Goal: Task Accomplishment & Management: Manage account settings

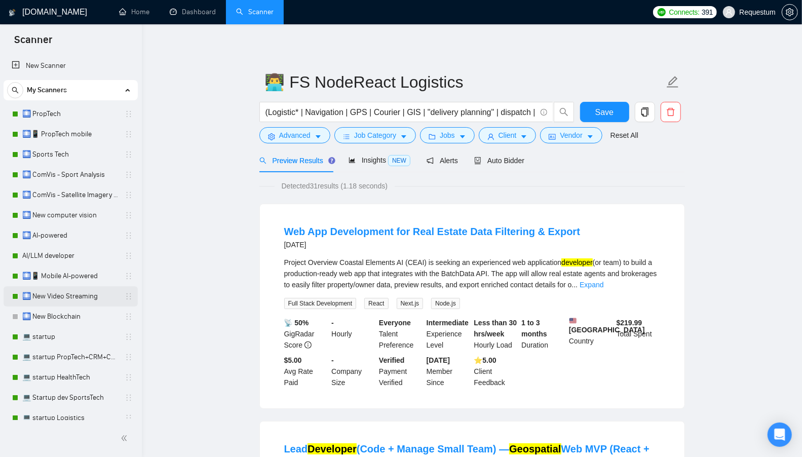
click at [70, 293] on link "🛄 New Video Streaming" at bounding box center [70, 296] width 96 height 20
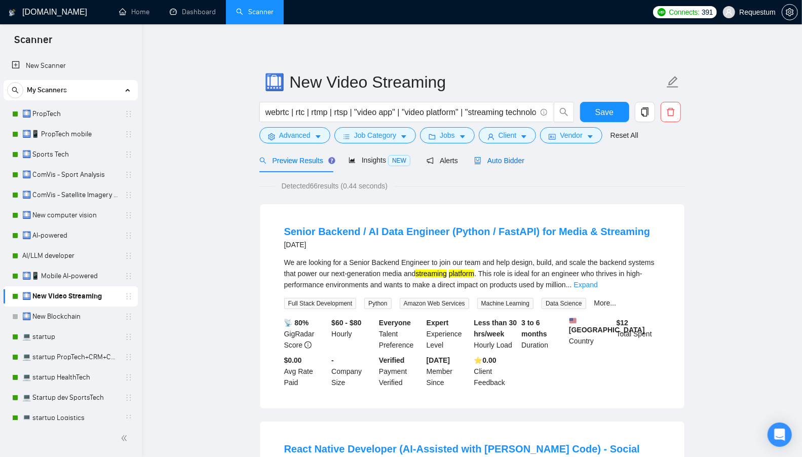
click at [499, 164] on div "Auto Bidder" at bounding box center [499, 160] width 50 height 11
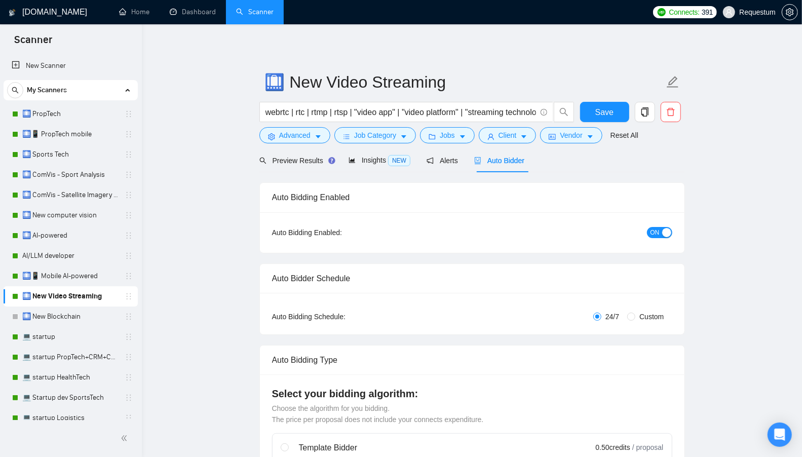
checkbox input "true"
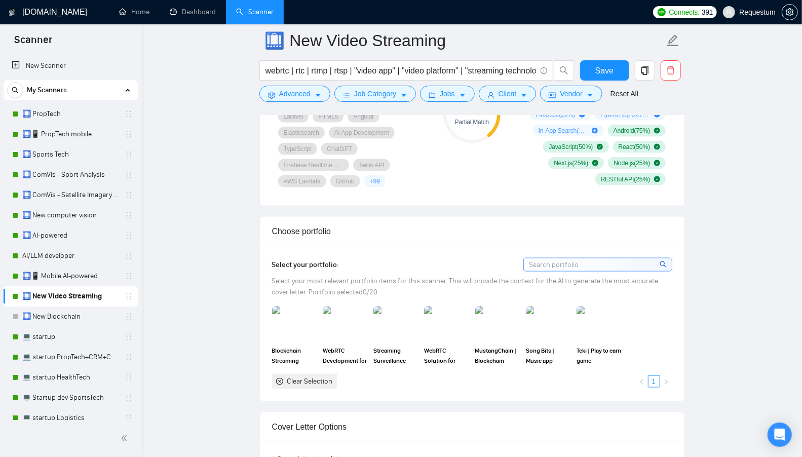
scroll to position [733, 0]
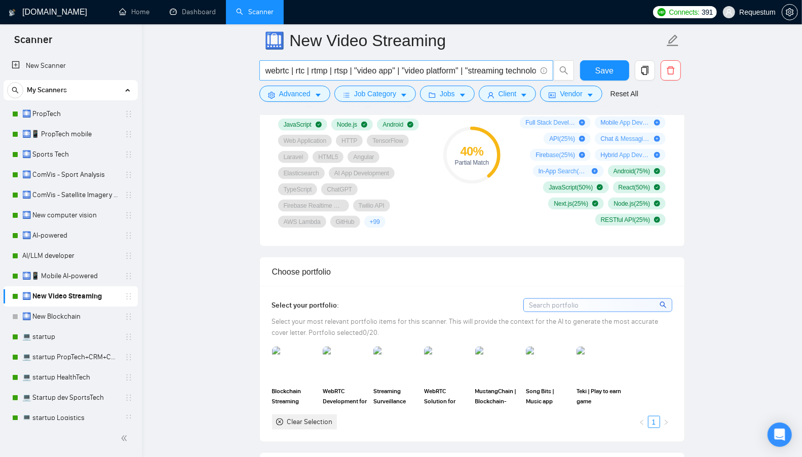
click at [279, 67] on input "webrtc | rtc | rtmp | rtsp | "video app" | "video platform" | "streaming techno…" at bounding box center [400, 70] width 270 height 13
click at [298, 71] on input "webrtc | rtc | rtmp | rtsp | "video app" | "video platform" | "streaming techno…" at bounding box center [400, 70] width 270 height 13
click at [321, 72] on input "webrtc | rtc | rtmp | rtsp | "video app" | "video platform" | "streaming techno…" at bounding box center [400, 70] width 270 height 13
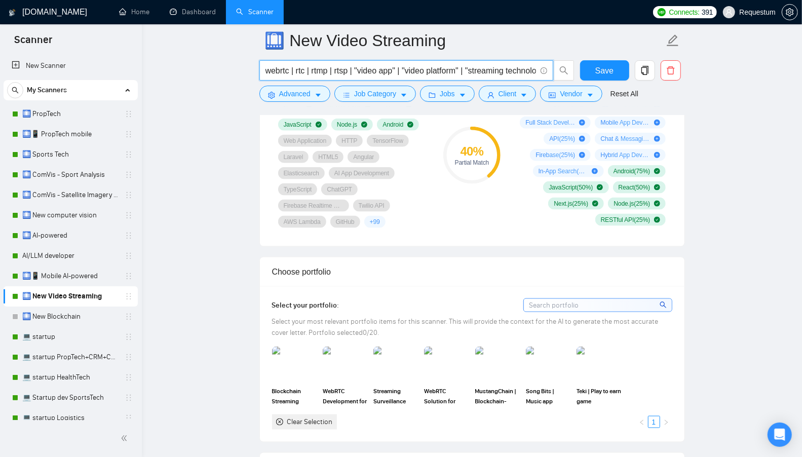
click at [321, 72] on input "webrtc | rtc | rtmp | rtsp | "video app" | "video platform" | "streaming techno…" at bounding box center [400, 70] width 270 height 13
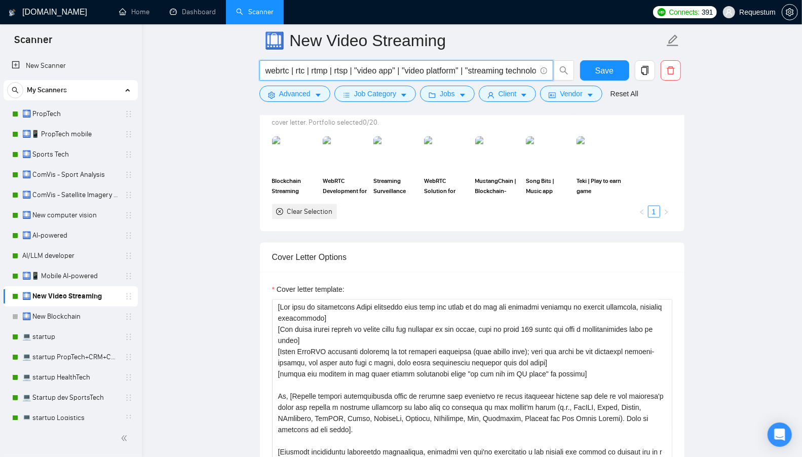
scroll to position [840, 0]
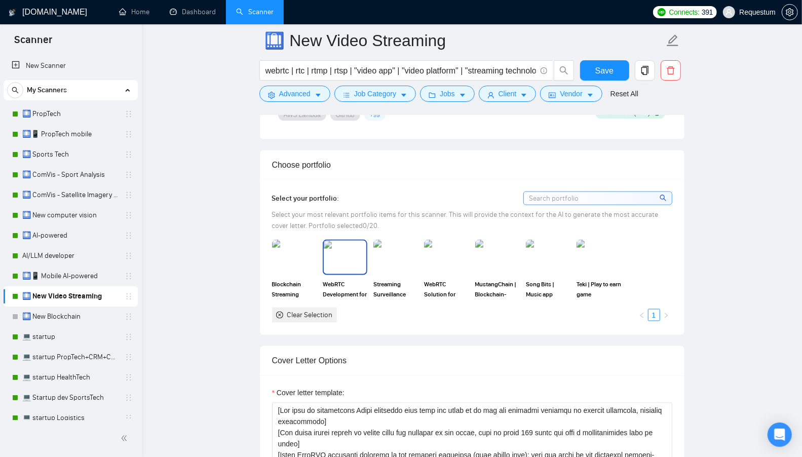
click at [353, 250] on img at bounding box center [345, 257] width 43 height 33
click at [439, 247] on img at bounding box center [446, 257] width 43 height 33
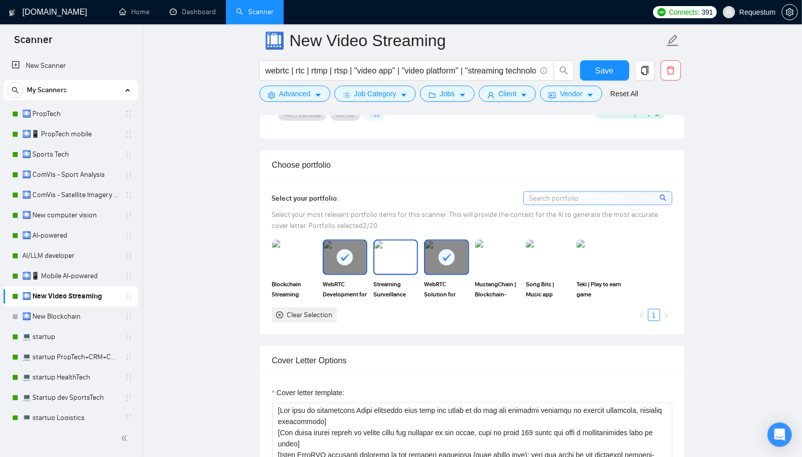
click at [403, 262] on img at bounding box center [395, 257] width 43 height 33
click at [298, 254] on img at bounding box center [294, 257] width 43 height 33
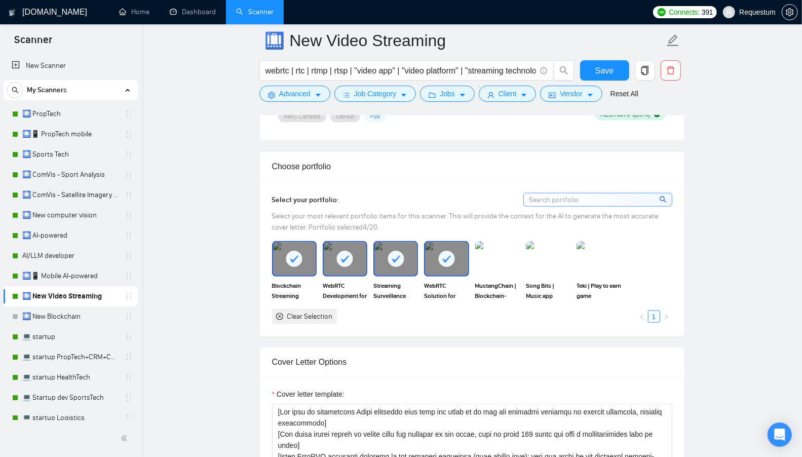
scroll to position [838, 0]
click at [610, 67] on span "Save" at bounding box center [604, 70] width 18 height 13
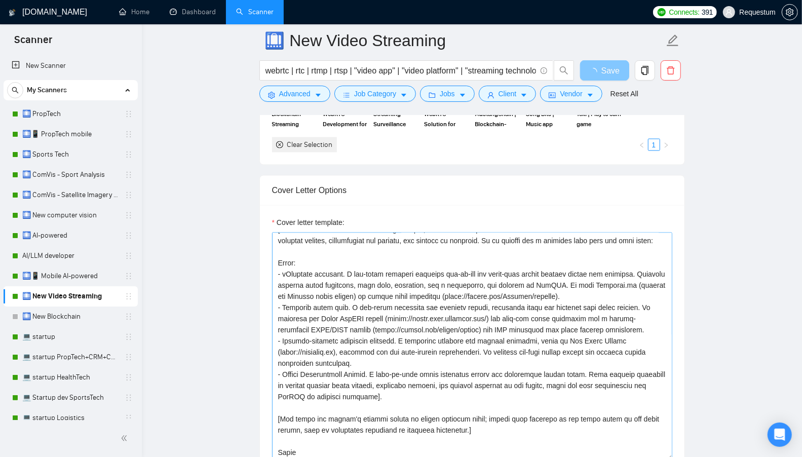
scroll to position [189, 0]
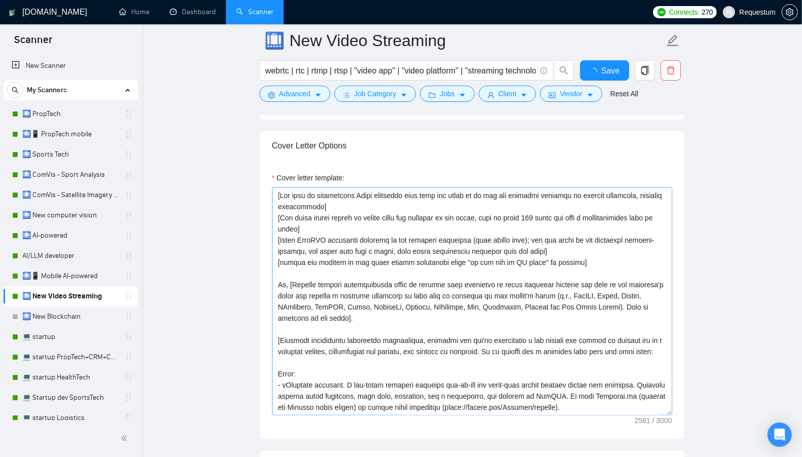
checkbox input "true"
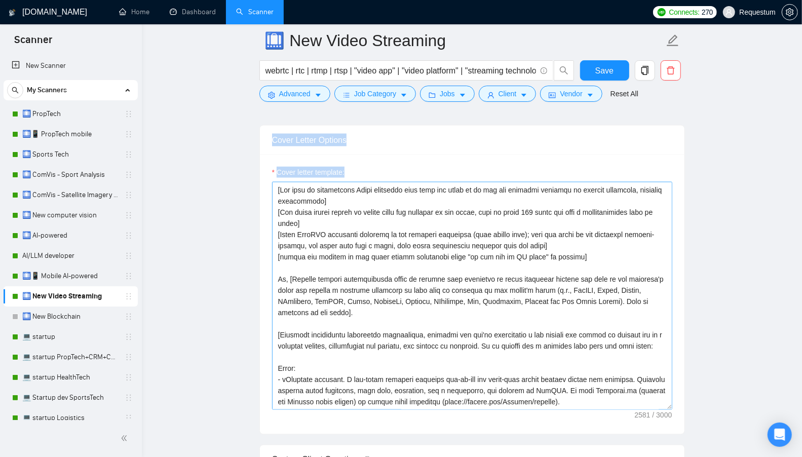
drag, startPoint x: 281, startPoint y: 237, endPoint x: 414, endPoint y: 382, distance: 196.5
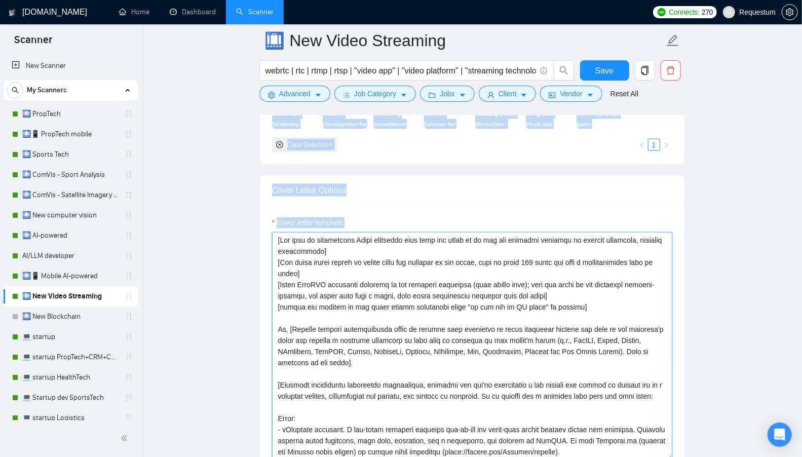
click at [381, 312] on textarea "Cover letter template:" at bounding box center [472, 347] width 400 height 228
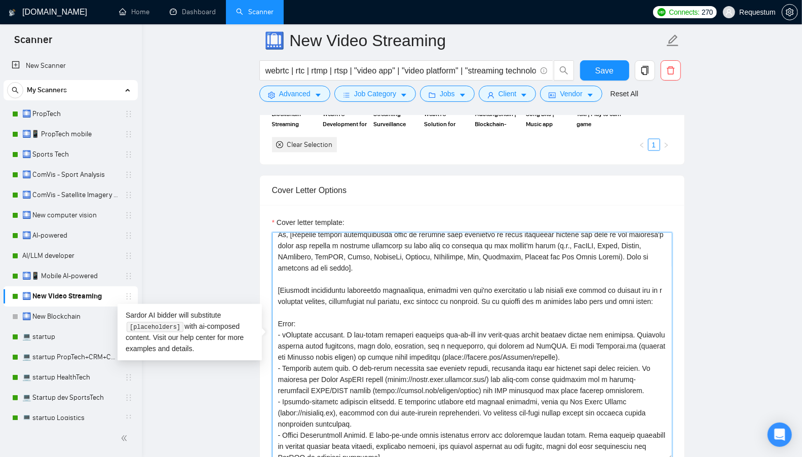
scroll to position [179, 0]
